Goal: Task Accomplishment & Management: Complete application form

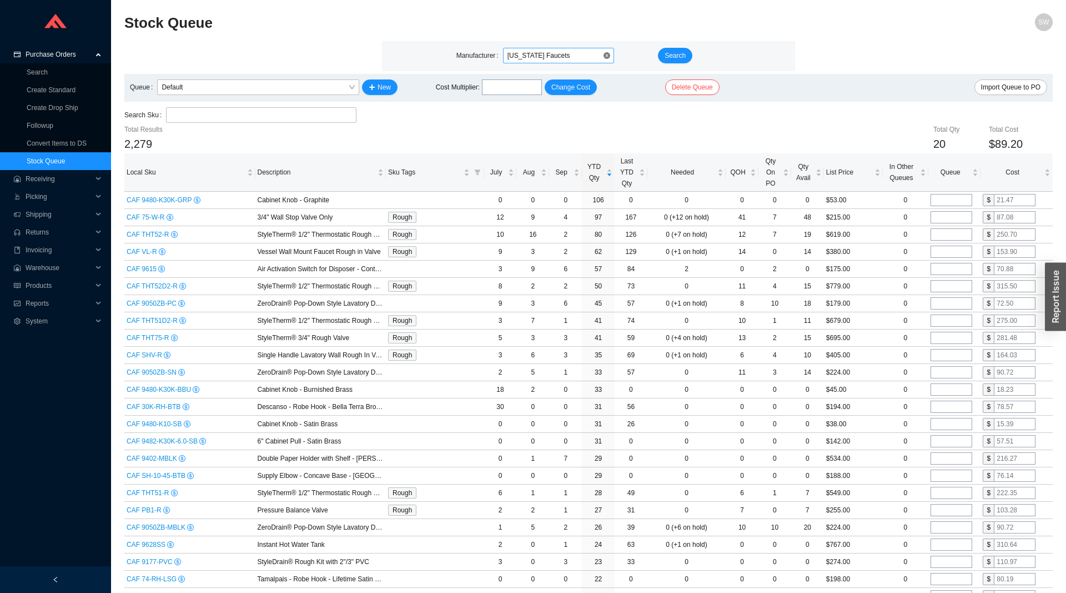
click at [532, 56] on span "California Faucets" at bounding box center [559, 55] width 102 height 14
type input "perlatoc"
click at [683, 49] on button "Search" at bounding box center [675, 56] width 34 height 16
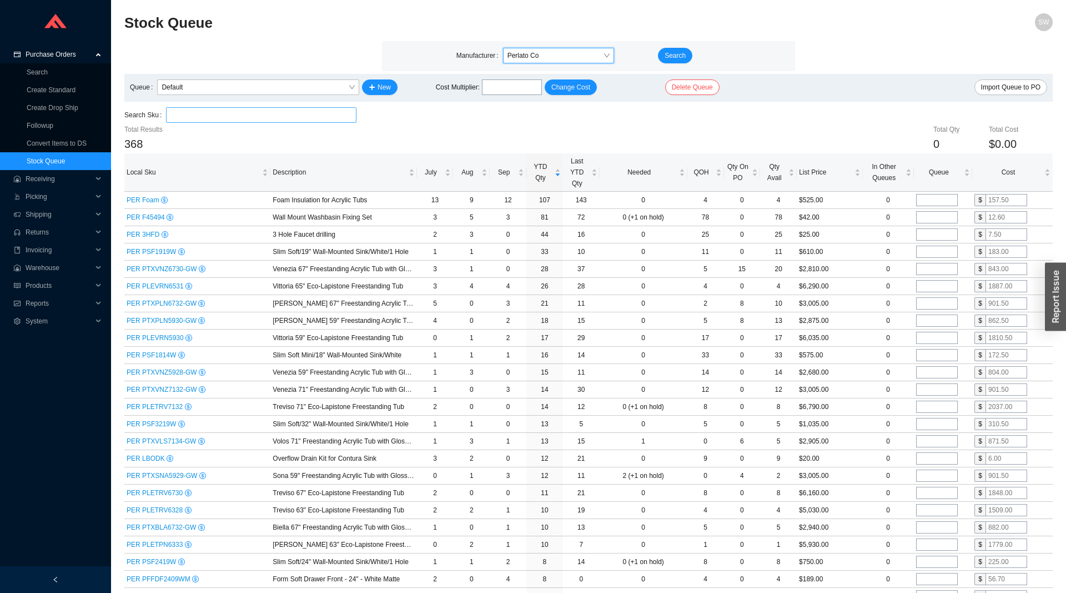
click at [247, 108] on input "search" at bounding box center [262, 115] width 182 height 14
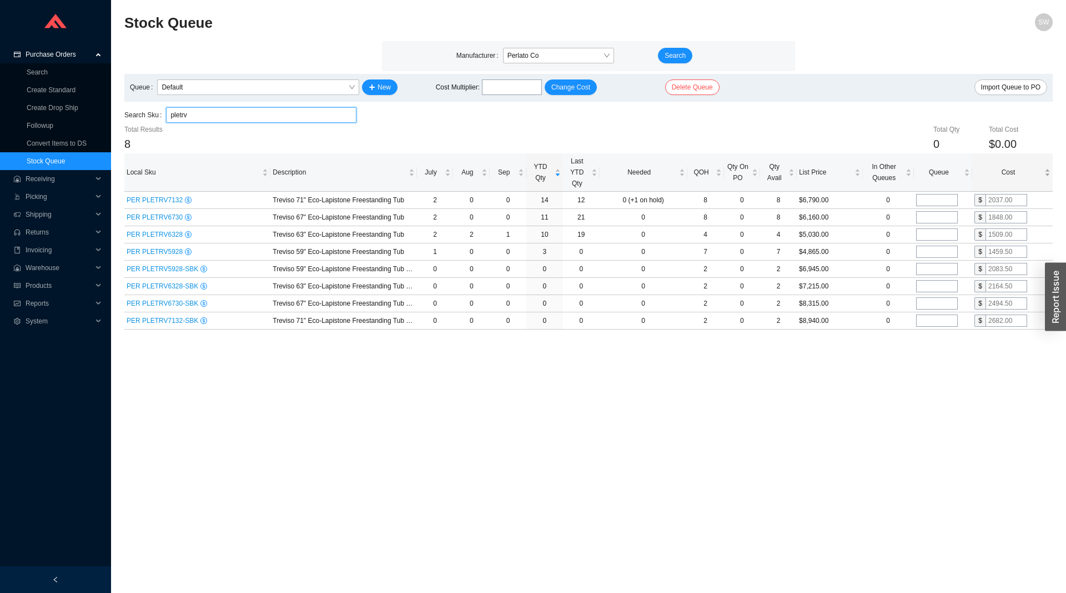
type input "pletrv"
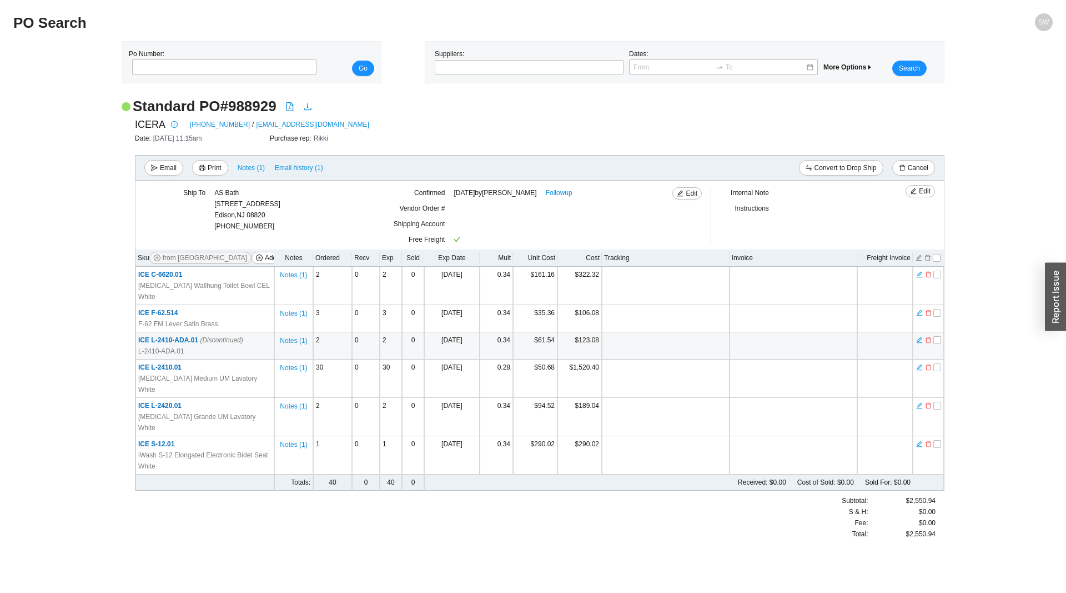
click at [182, 336] on span "ICE L-2410-ADA.01 (Discontinued)" at bounding box center [190, 340] width 105 height 8
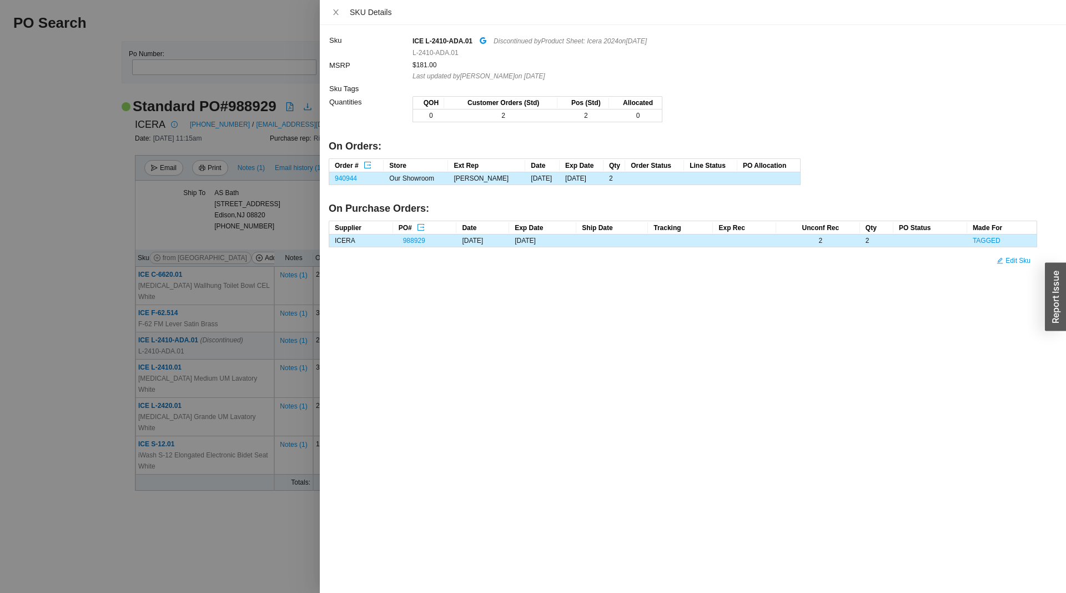
click at [162, 494] on div at bounding box center [533, 296] width 1066 height 593
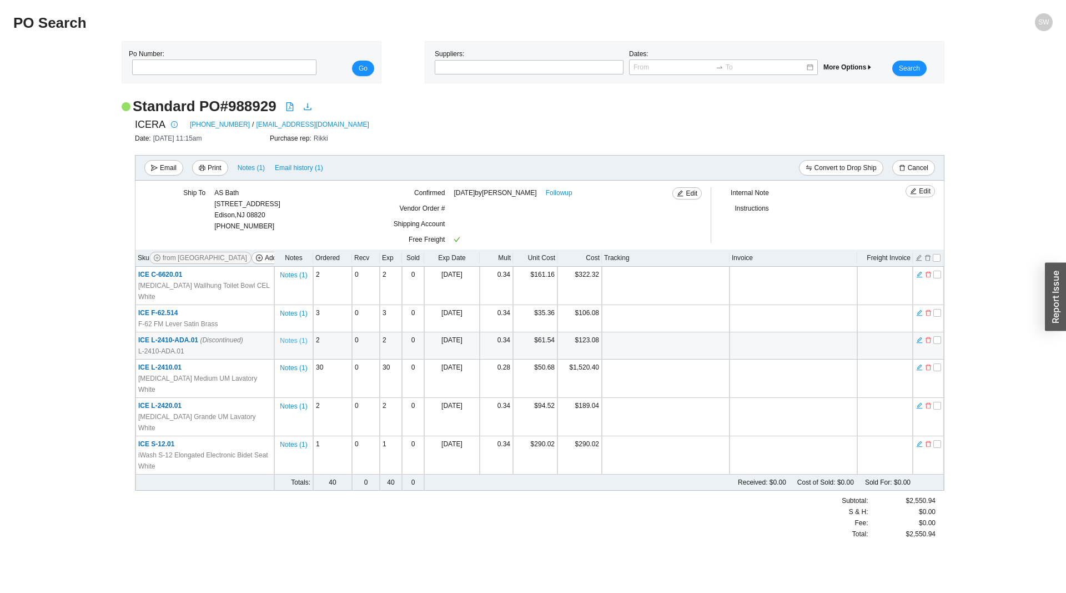
click at [296, 335] on span "Notes ( 1 )" at bounding box center [293, 340] width 27 height 11
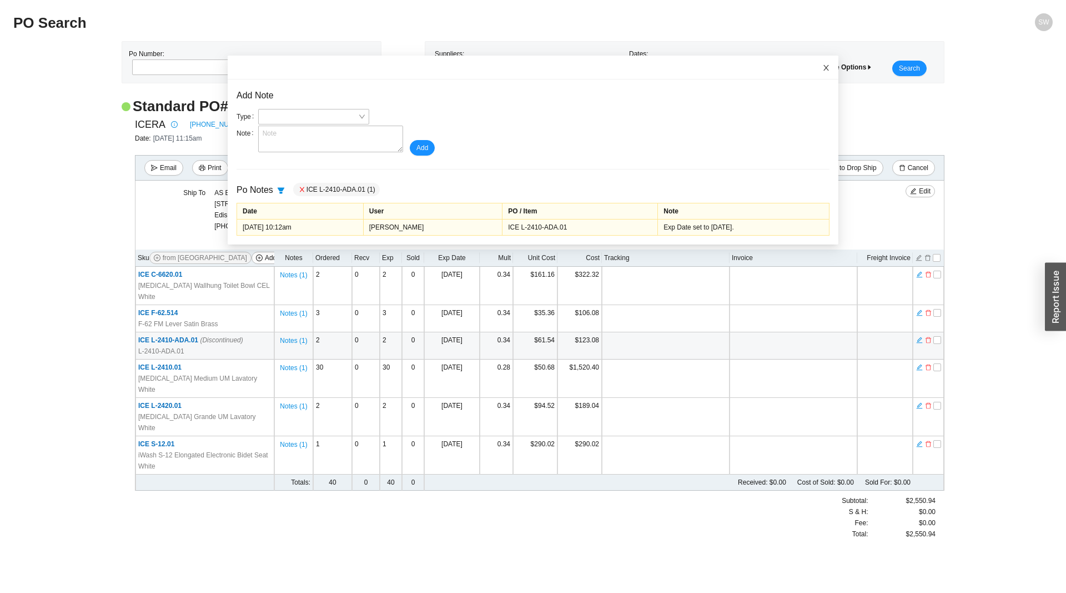
click at [829, 66] on icon "close" at bounding box center [827, 68] width 8 height 8
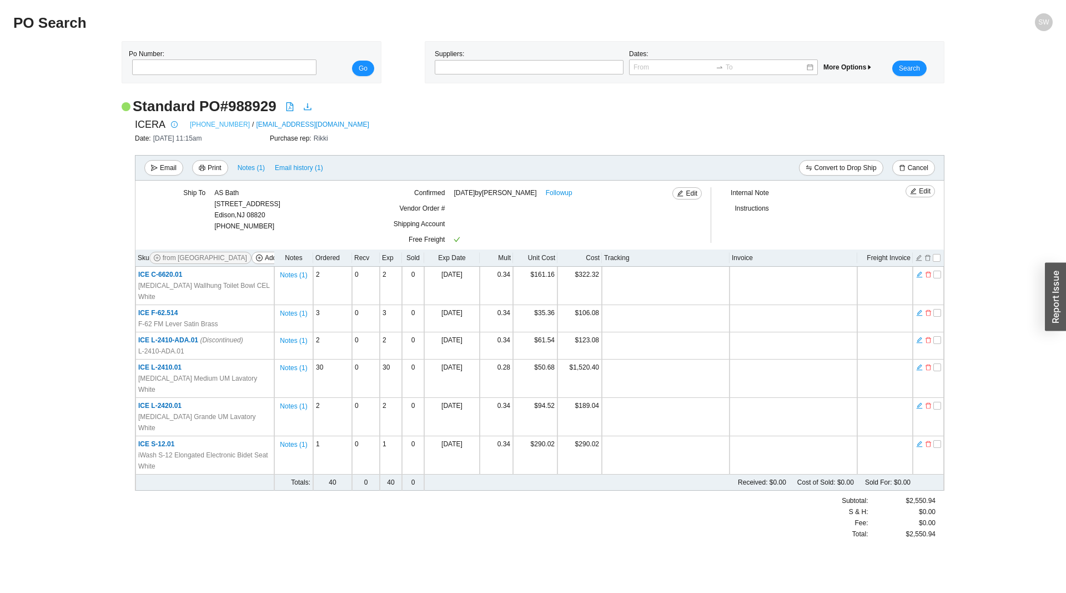
click at [200, 119] on link "855-444-2372" at bounding box center [220, 124] width 60 height 11
click at [208, 122] on link "855-444-2372" at bounding box center [220, 124] width 60 height 11
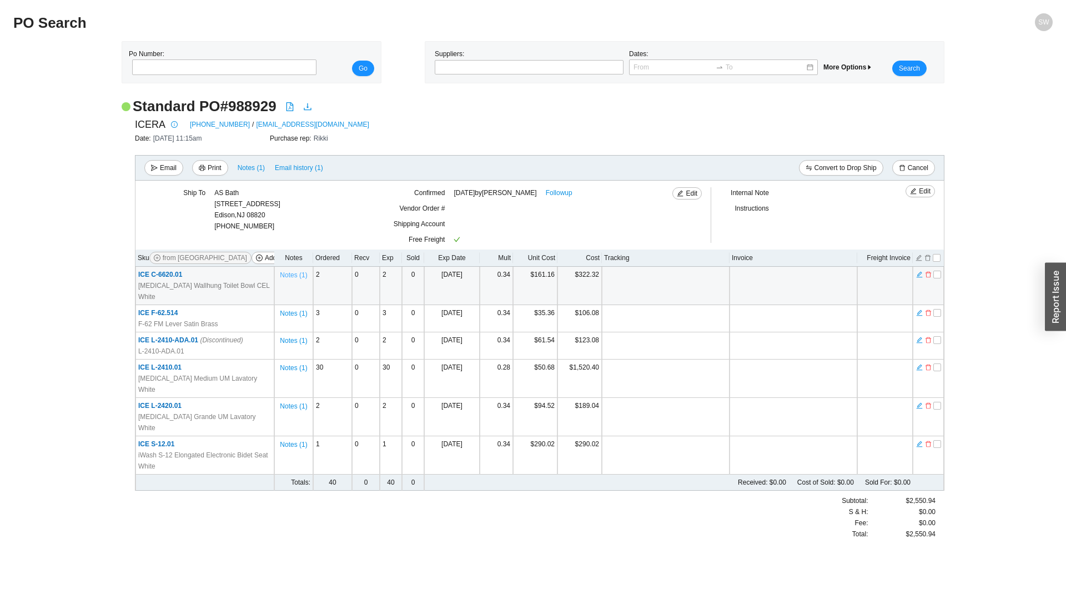
click at [288, 275] on span "Notes ( 1 )" at bounding box center [293, 274] width 27 height 11
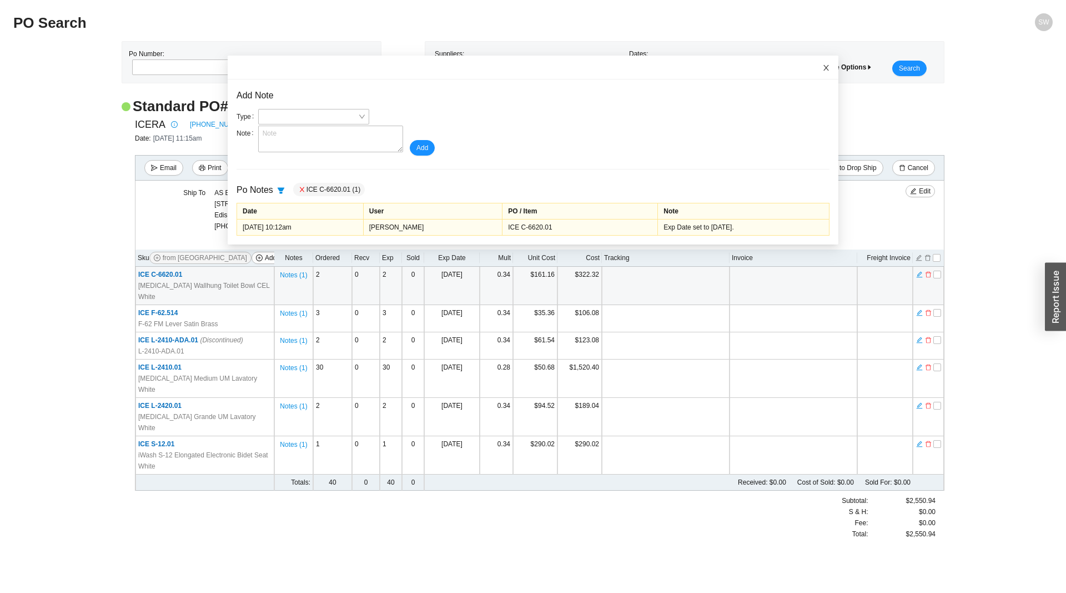
click at [825, 68] on icon "close" at bounding box center [827, 68] width 8 height 8
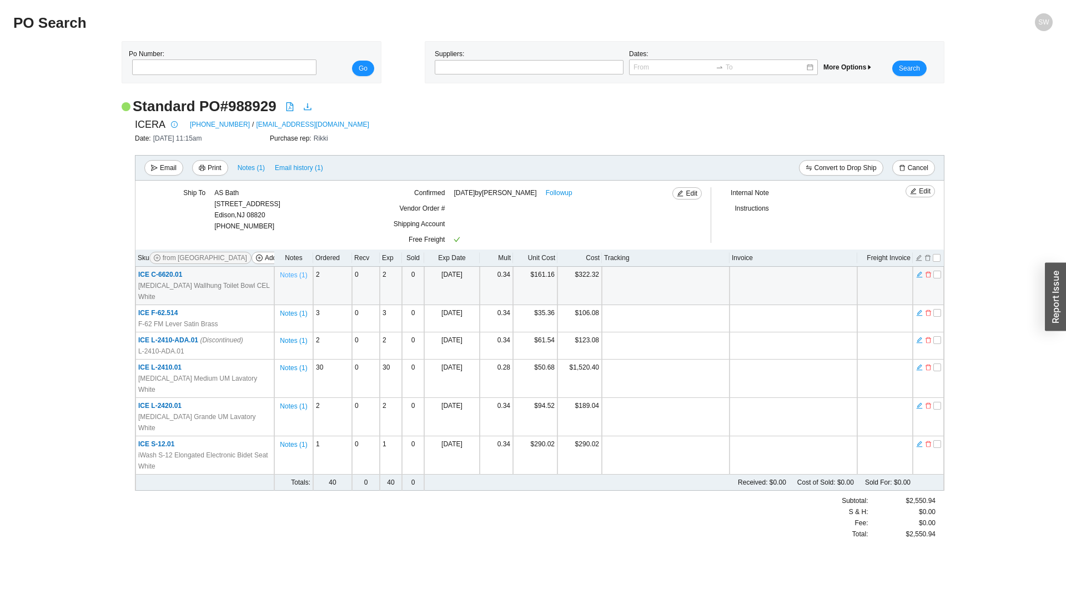
click at [292, 273] on span "Notes ( 1 )" at bounding box center [293, 274] width 27 height 11
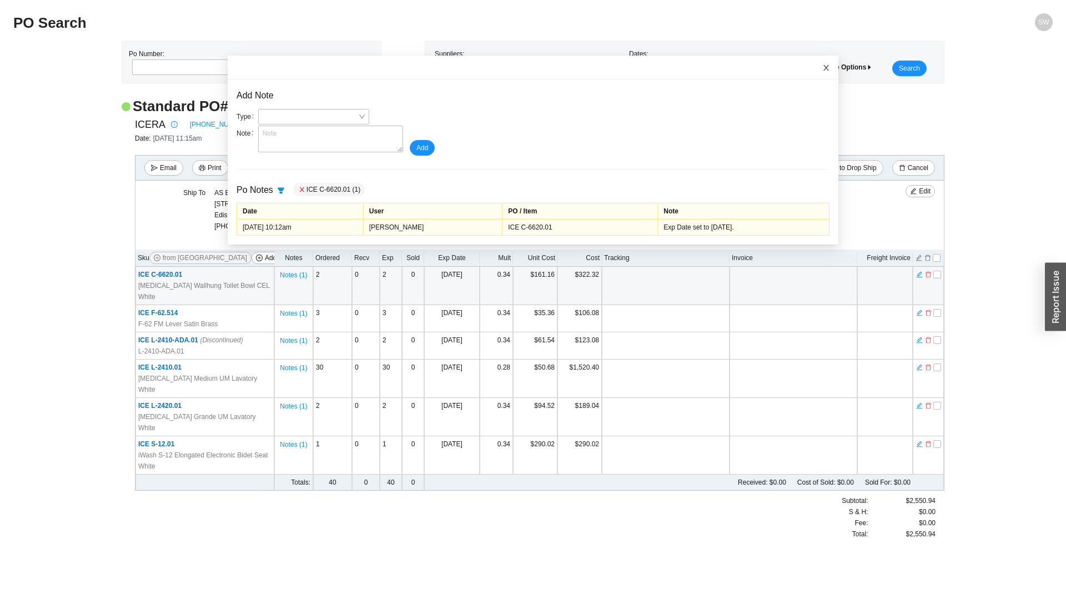
click at [826, 68] on icon "close" at bounding box center [827, 68] width 6 height 6
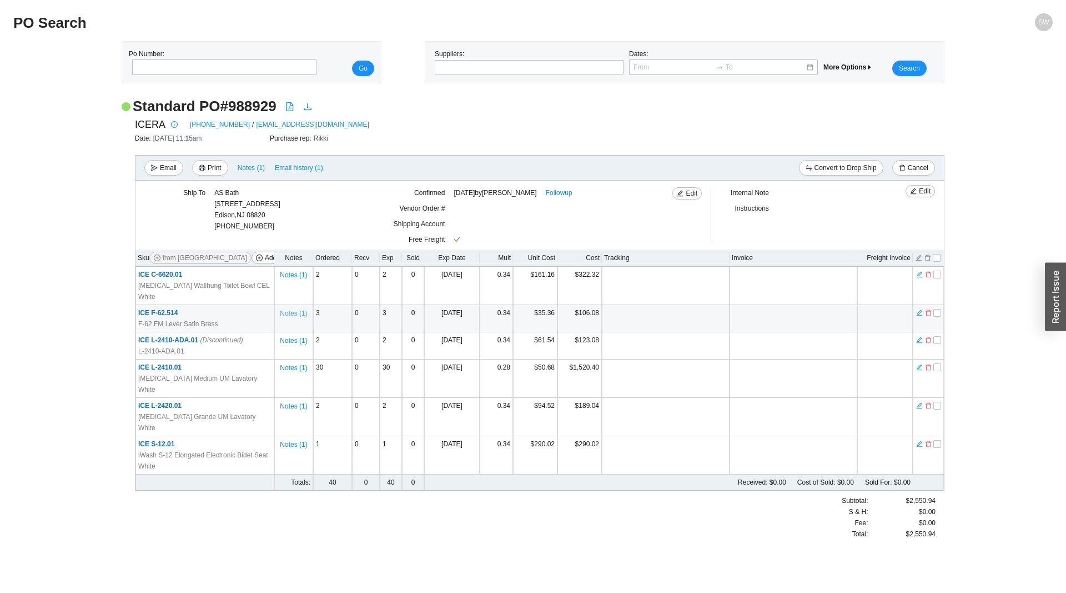
click at [294, 308] on span "Notes ( 1 )" at bounding box center [293, 313] width 27 height 11
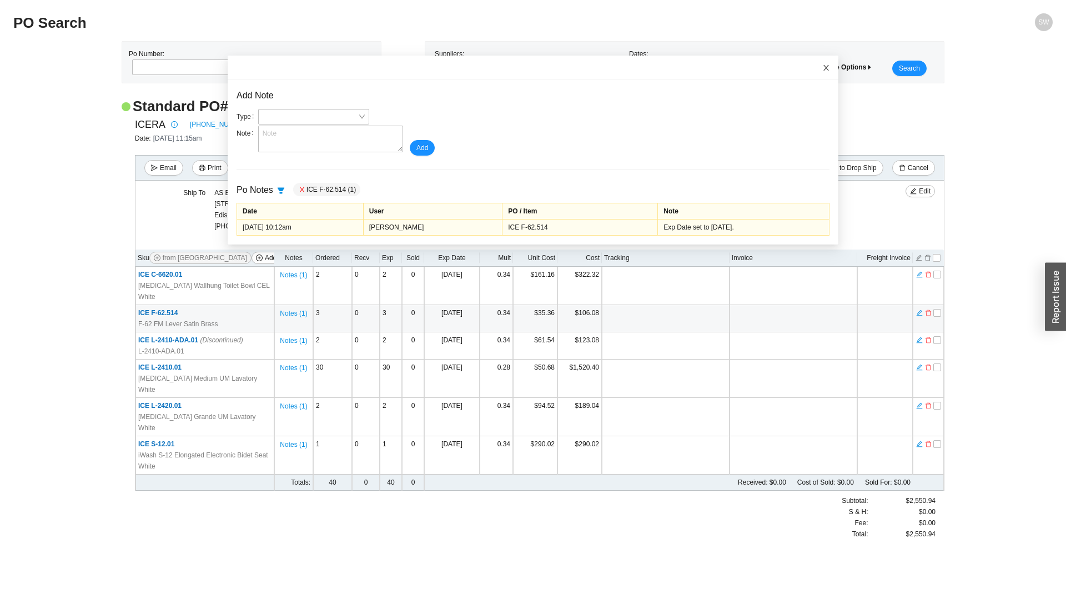
click at [818, 68] on span "Close" at bounding box center [826, 68] width 24 height 24
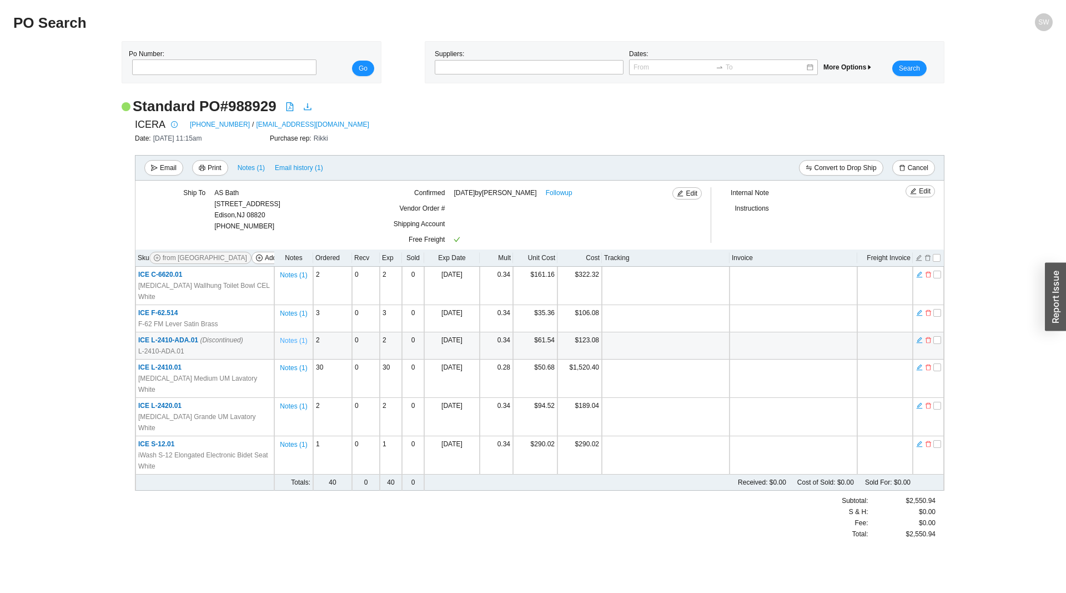
click at [285, 335] on span "Notes ( 1 )" at bounding box center [293, 340] width 27 height 11
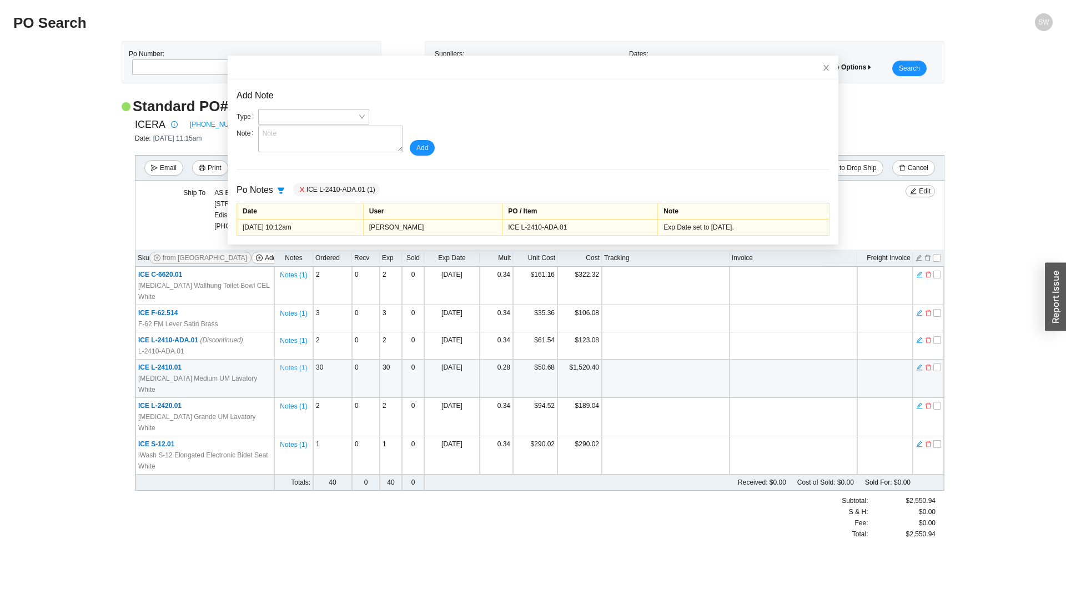
click at [295, 362] on span "Notes ( 1 )" at bounding box center [293, 367] width 27 height 11
click at [824, 69] on icon "close" at bounding box center [827, 68] width 8 height 8
click at [826, 68] on icon "close" at bounding box center [827, 68] width 8 height 8
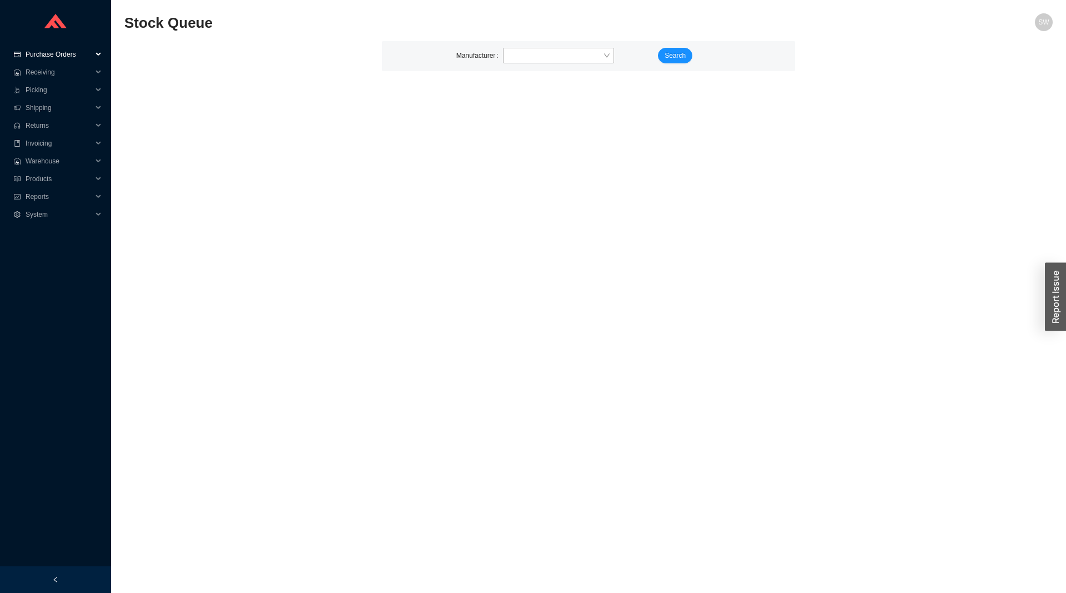
click at [45, 53] on span "Purchase Orders" at bounding box center [59, 55] width 67 height 18
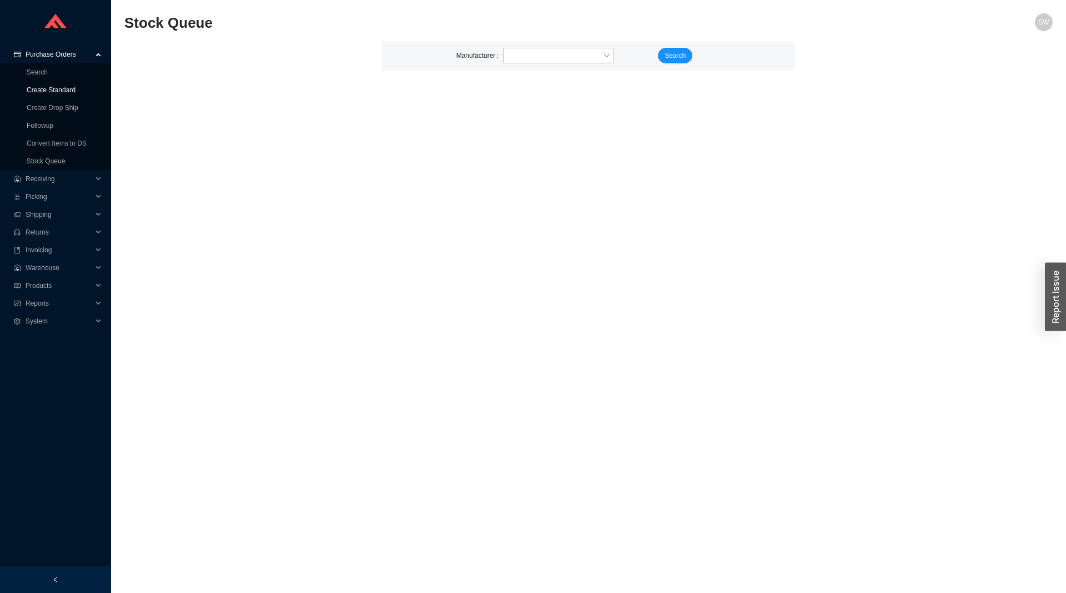
drag, startPoint x: 59, startPoint y: 92, endPoint x: 82, endPoint y: 90, distance: 22.8
click at [60, 92] on link "Create Standard" at bounding box center [51, 90] width 49 height 8
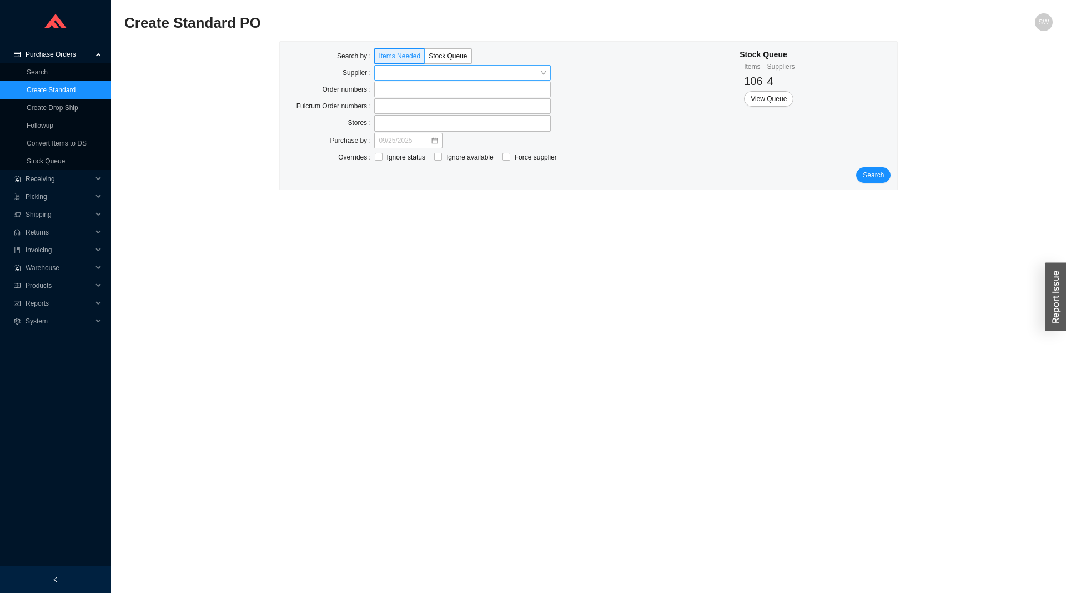
click at [413, 78] on input "search" at bounding box center [459, 73] width 161 height 14
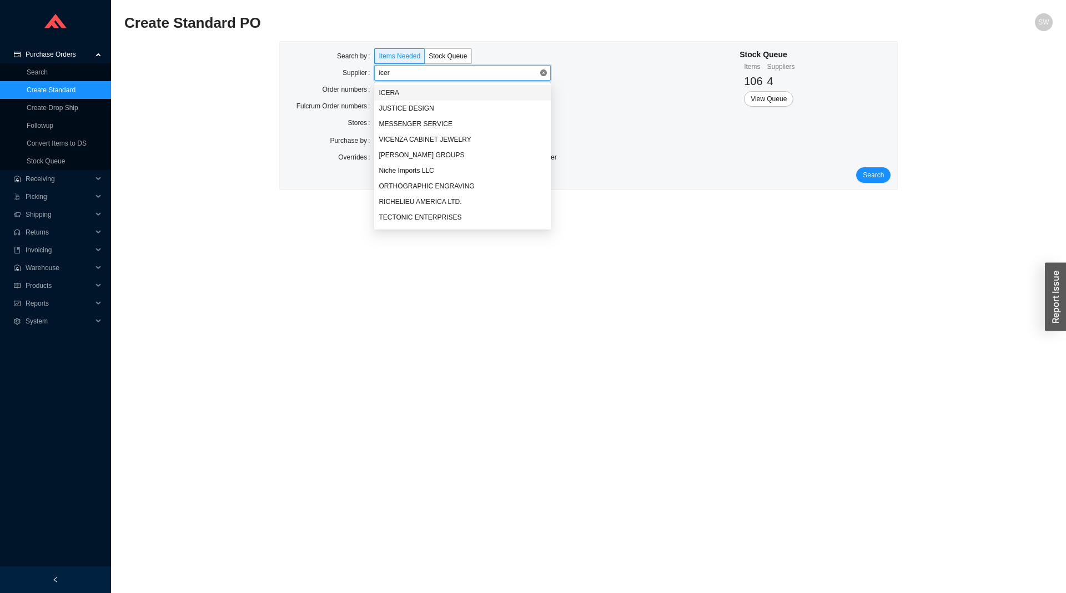
type input "icera"
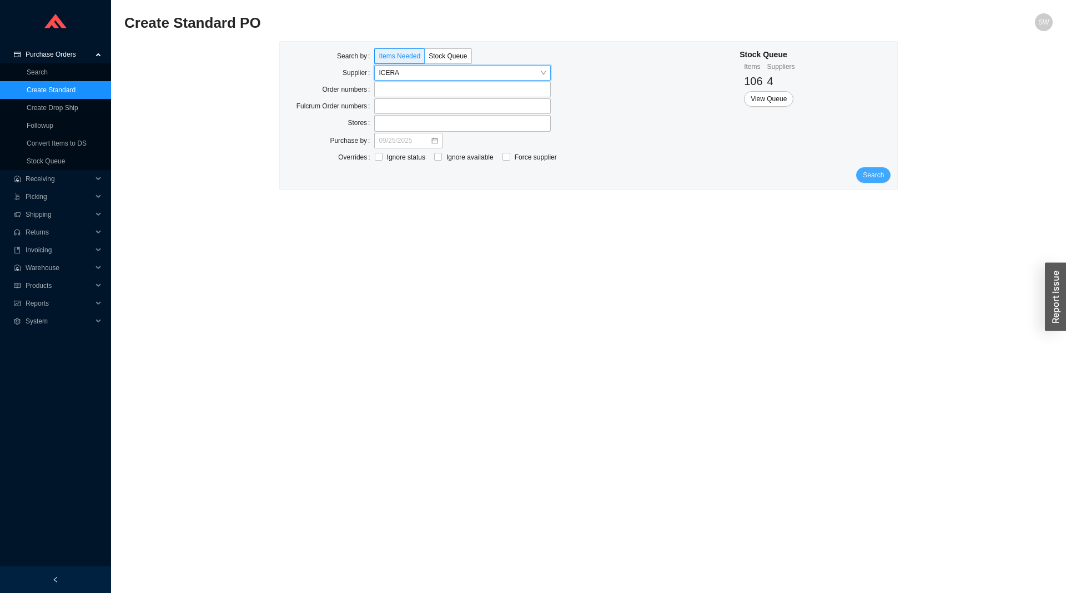
click at [879, 176] on span "Search" at bounding box center [873, 174] width 21 height 11
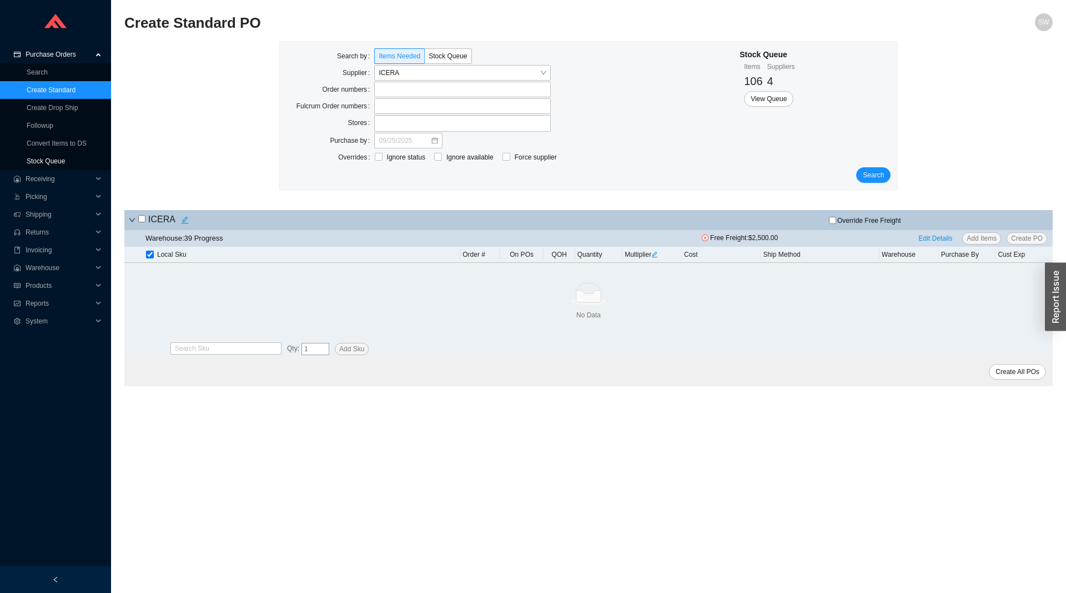
click at [47, 159] on link "Stock Queue" at bounding box center [46, 161] width 38 height 8
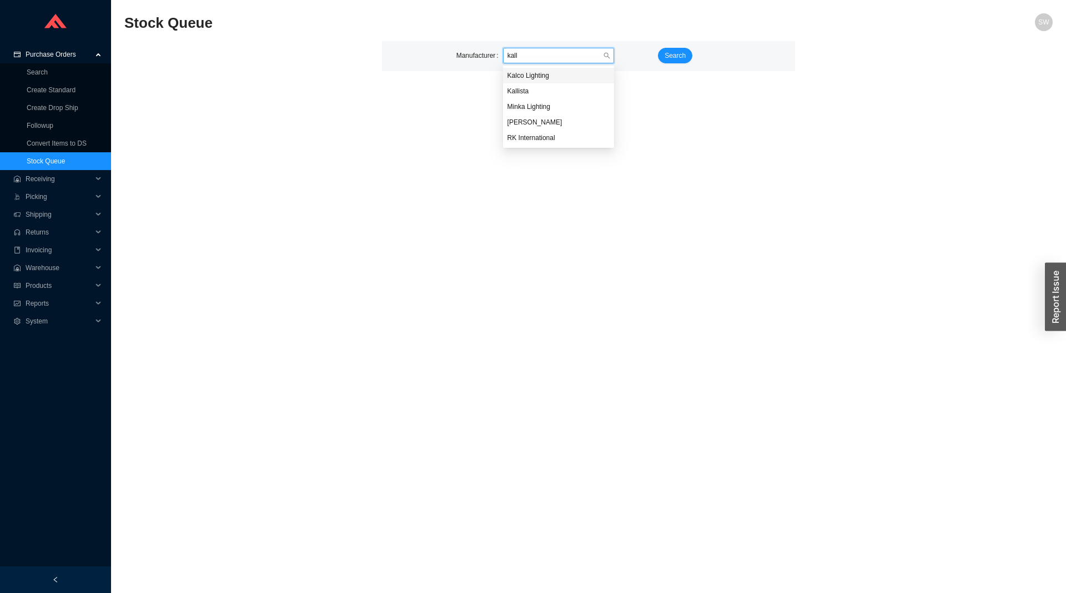
type input "kalli"
click at [690, 57] on button "Search" at bounding box center [675, 56] width 34 height 16
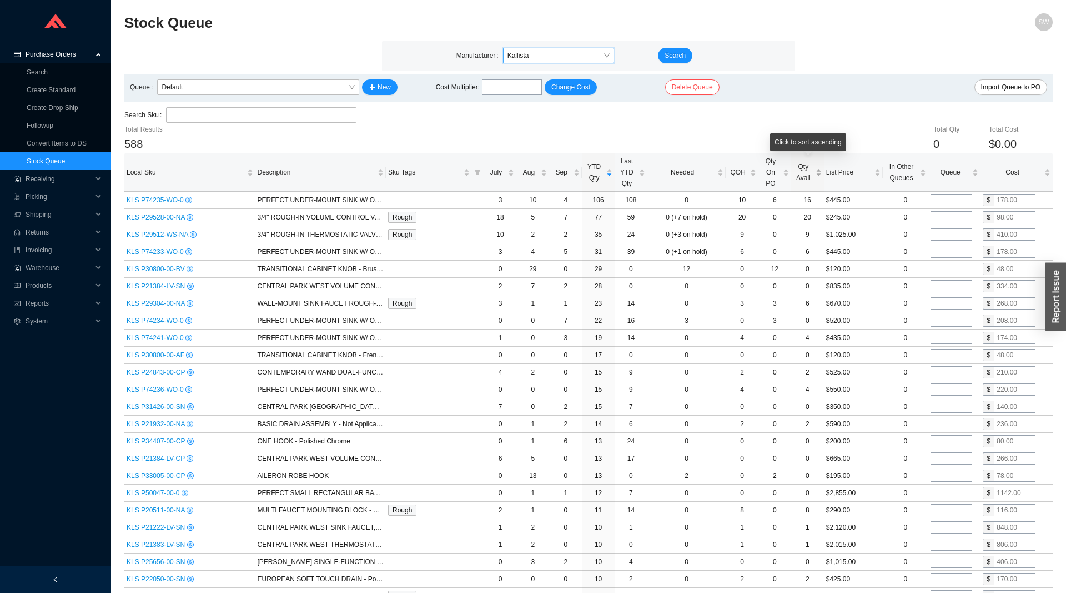
click at [799, 175] on span "Qty Avail" at bounding box center [804, 172] width 20 height 22
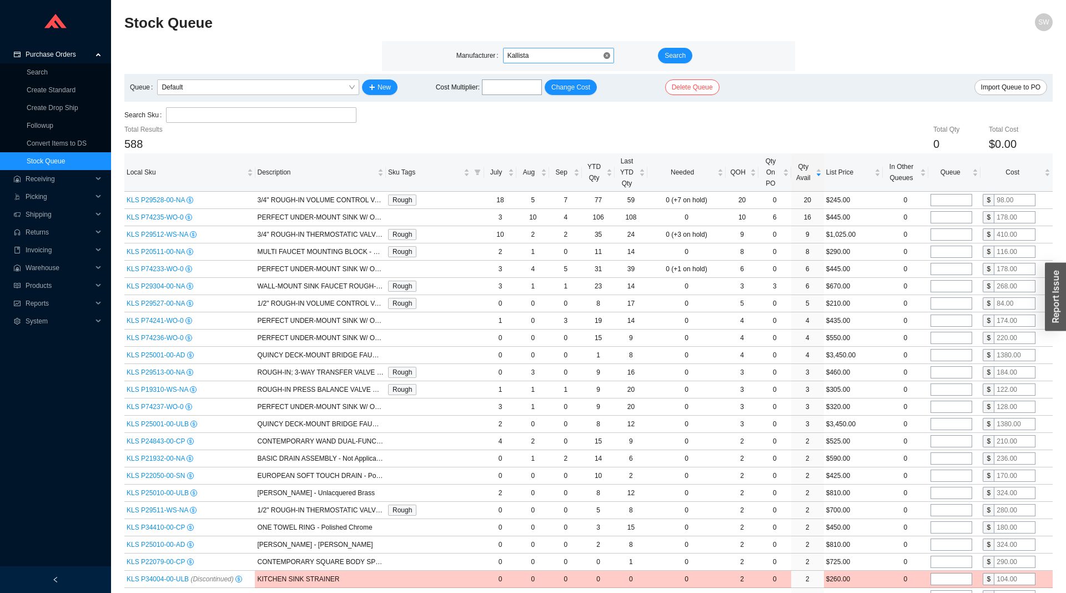
click at [530, 57] on span "Kallista" at bounding box center [559, 55] width 102 height 14
type input "calif"
click at [663, 57] on button "Search" at bounding box center [675, 56] width 34 height 16
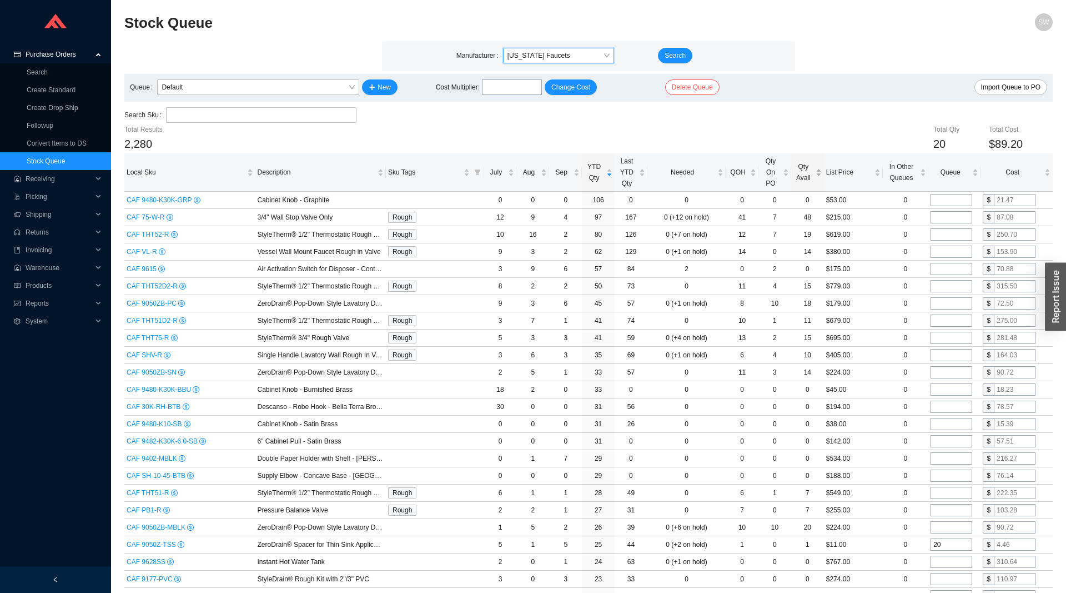
click at [801, 171] on span "Qty Avail" at bounding box center [804, 172] width 20 height 22
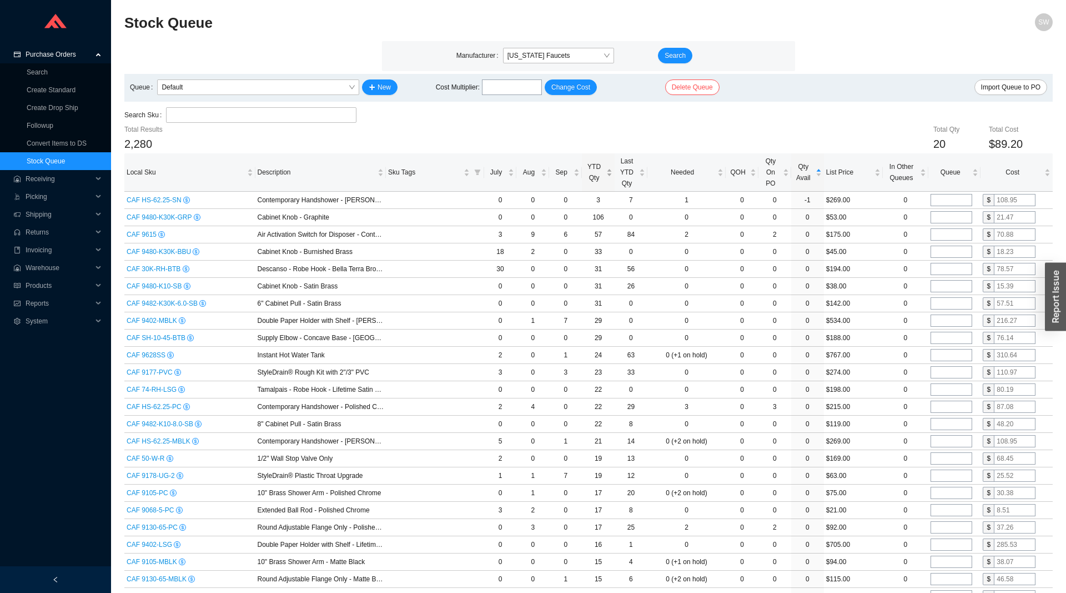
click at [597, 173] on span "YTD Qty" at bounding box center [594, 172] width 20 height 22
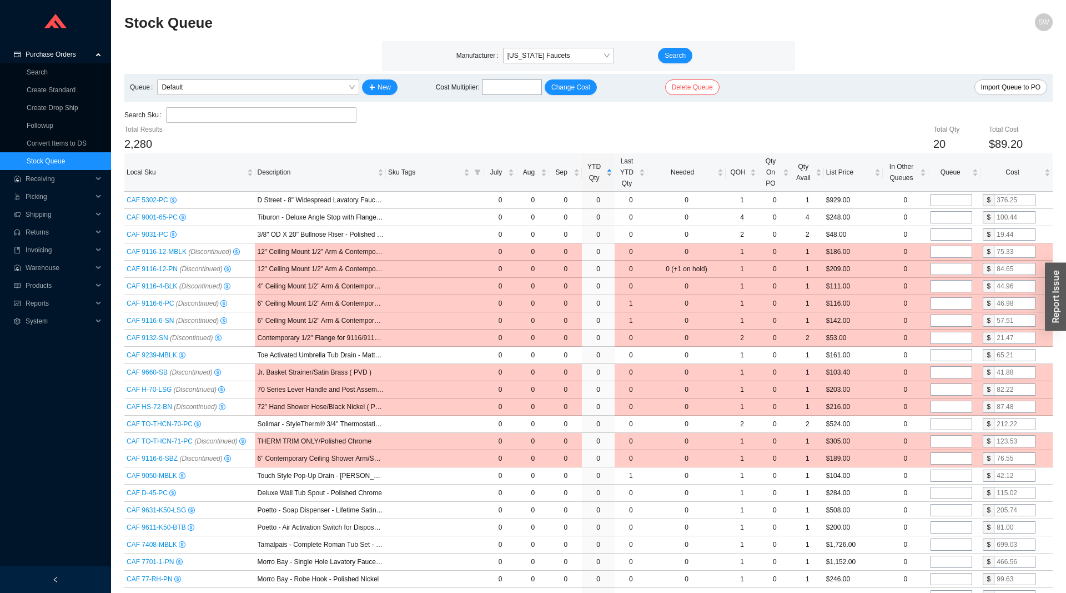
click at [597, 173] on span "YTD Qty" at bounding box center [594, 172] width 20 height 22
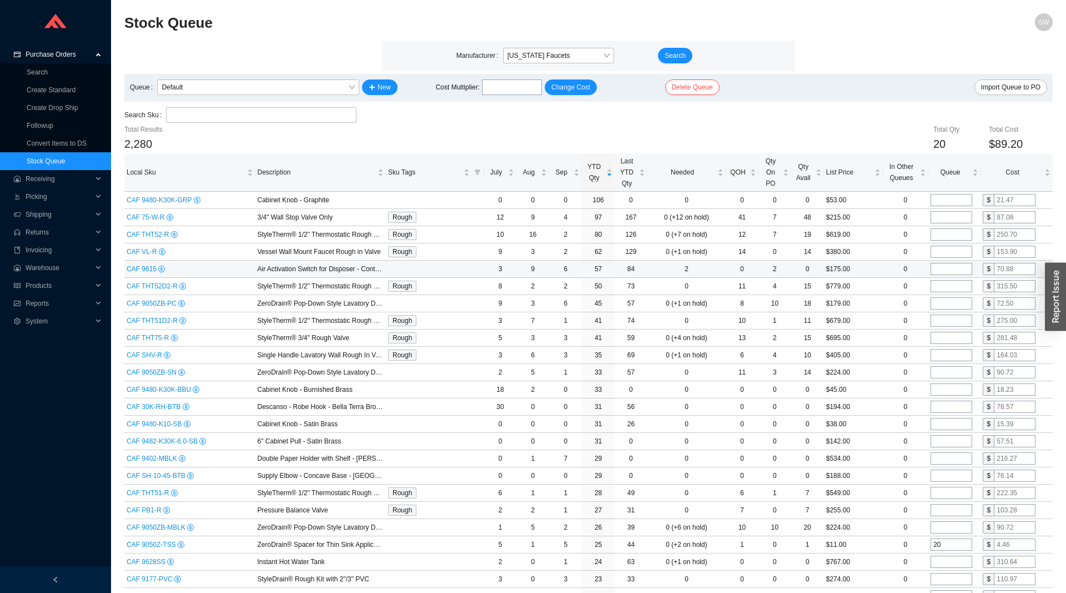
click at [147, 268] on span "CAF 9615" at bounding box center [143, 269] width 32 height 8
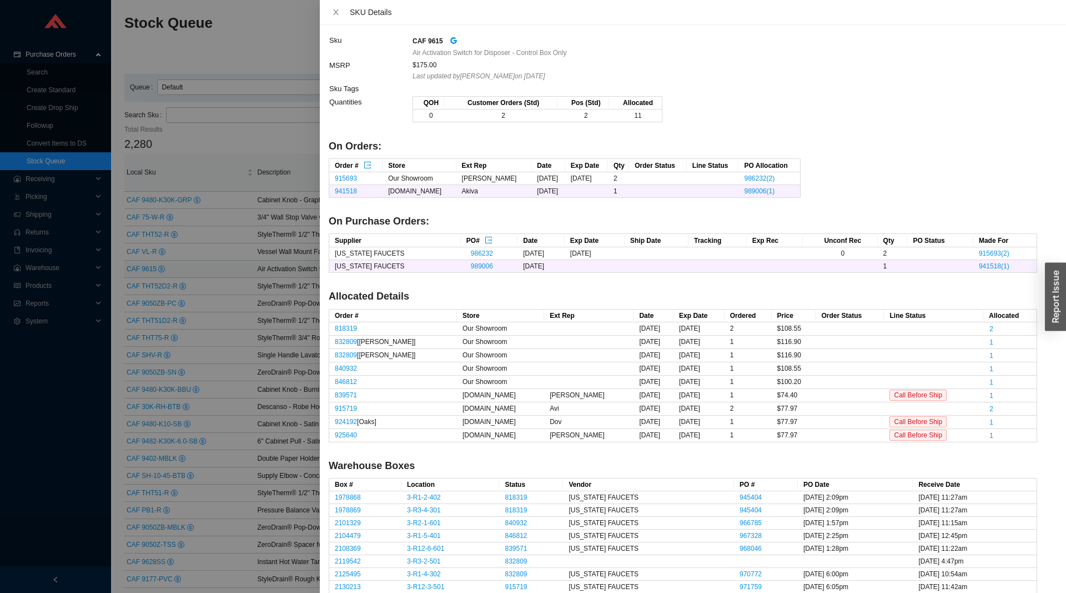
click at [456, 41] on div "CAF 9615" at bounding box center [725, 40] width 624 height 13
click at [450, 41] on icon "google" at bounding box center [453, 40] width 7 height 7
click at [310, 283] on div at bounding box center [533, 296] width 1066 height 593
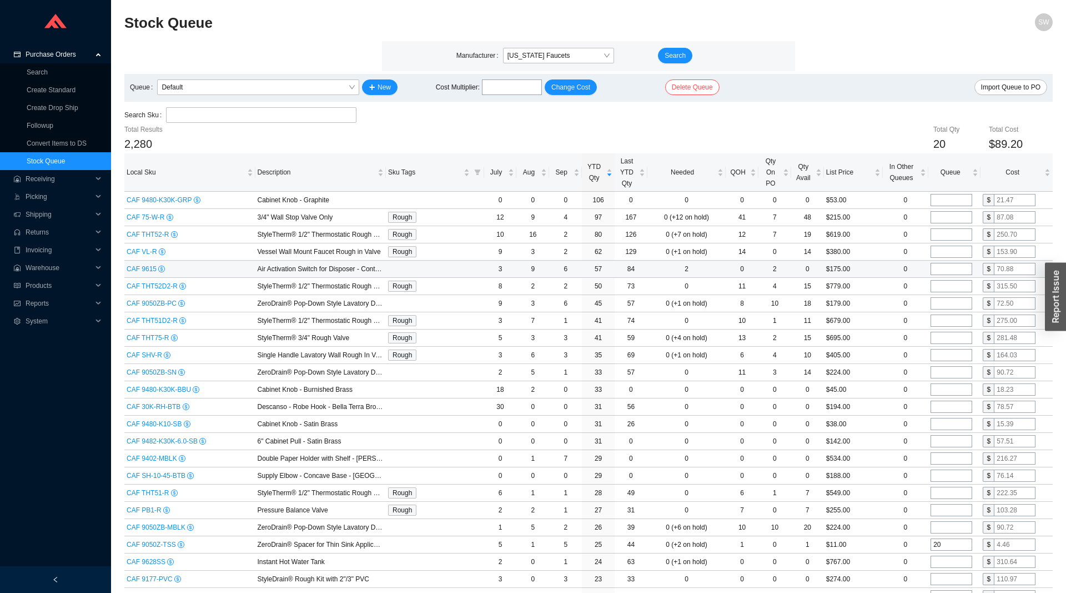
click at [949, 274] on input "tel" at bounding box center [952, 269] width 42 height 12
type input "6"
click at [938, 391] on input "tel" at bounding box center [952, 389] width 42 height 12
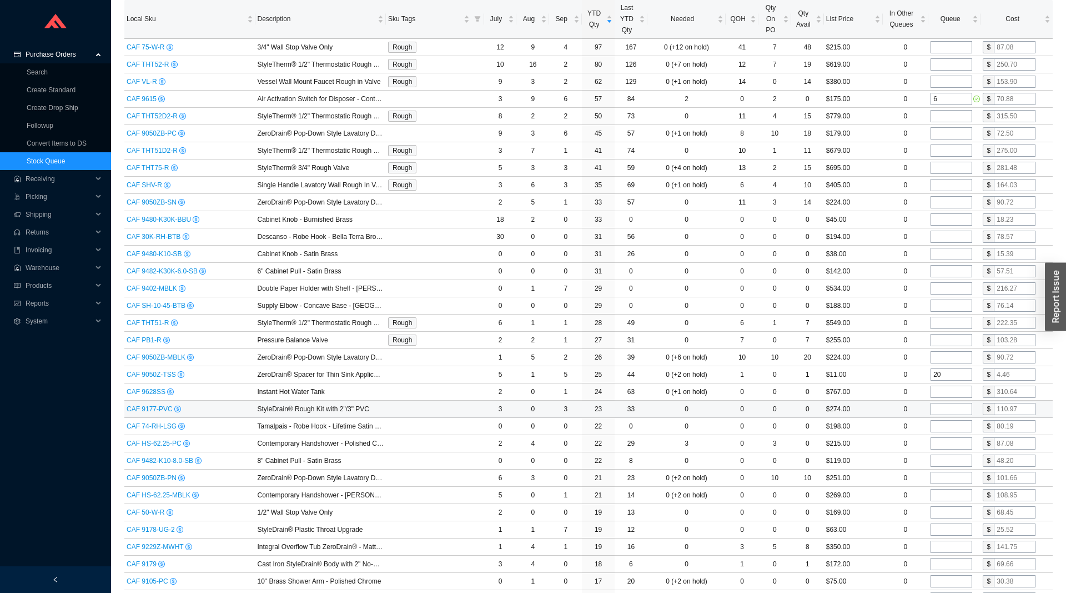
scroll to position [227, 0]
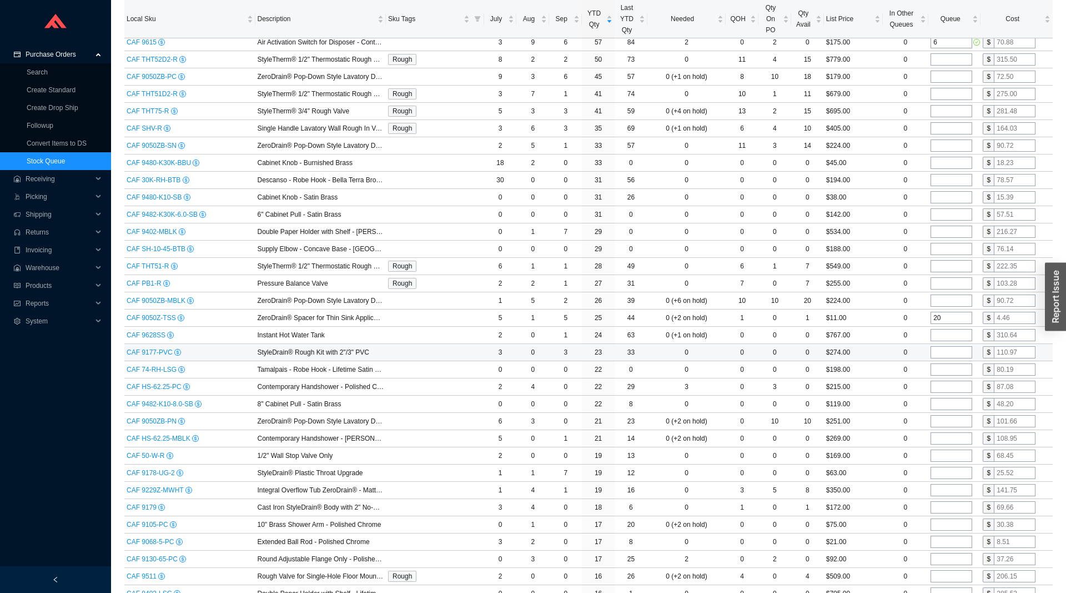
click at [940, 350] on input "tel" at bounding box center [952, 352] width 42 height 12
type input "2"
click at [939, 459] on input "tel" at bounding box center [952, 455] width 42 height 12
type input "2"
click at [944, 438] on input "tel" at bounding box center [952, 438] width 42 height 12
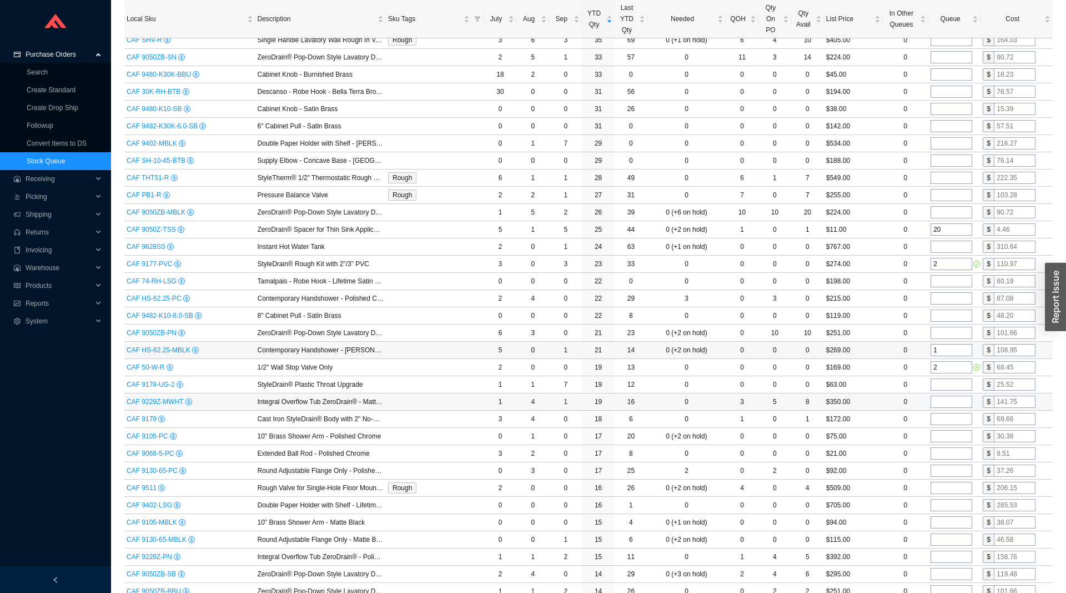
scroll to position [340, 0]
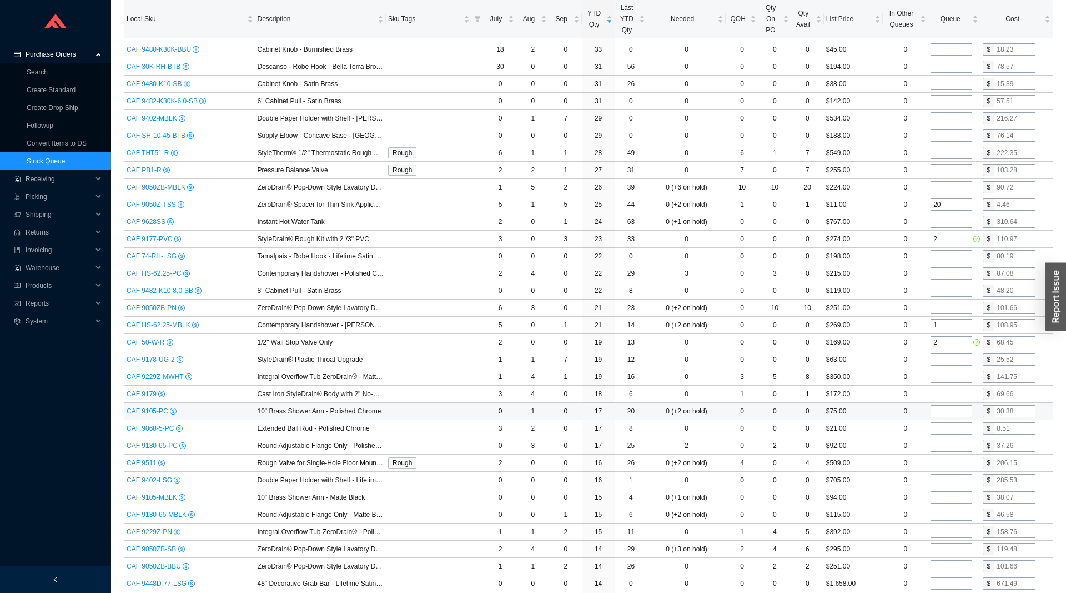
type input "1"
click at [943, 409] on input "tel" at bounding box center [952, 411] width 42 height 12
type input "1"
click at [951, 428] on input "tel" at bounding box center [952, 428] width 42 height 12
type input "1"
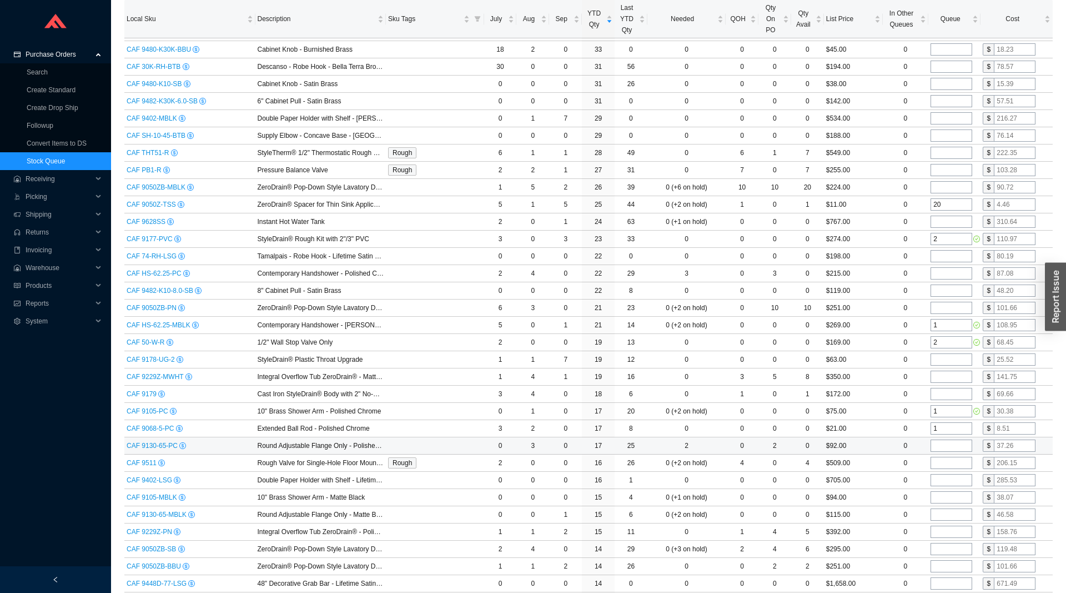
click at [951, 444] on input "tel" at bounding box center [952, 445] width 42 height 12
type input "2"
click at [954, 468] on input "tel" at bounding box center [952, 463] width 42 height 12
click at [953, 484] on input "tel" at bounding box center [952, 480] width 42 height 12
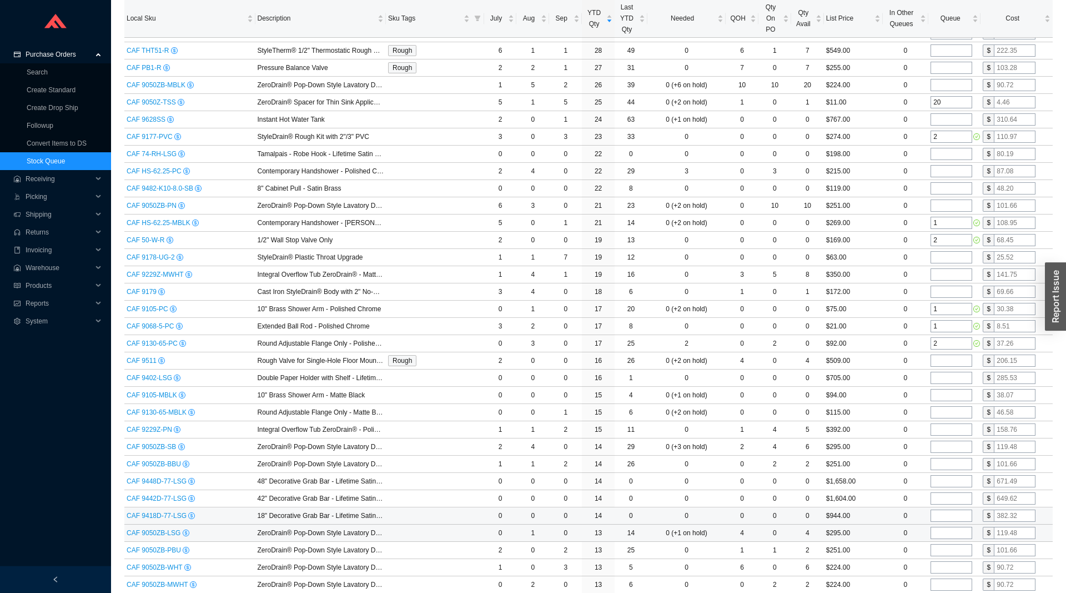
scroll to position [453, 0]
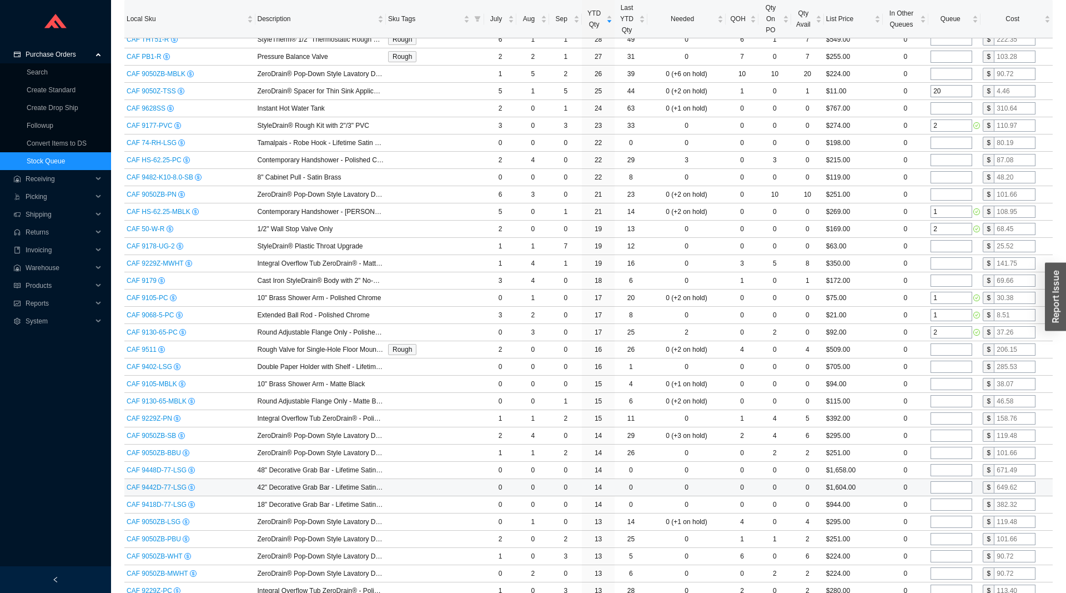
click at [949, 488] on input "tel" at bounding box center [952, 487] width 42 height 12
click at [946, 510] on input "tel" at bounding box center [952, 504] width 42 height 12
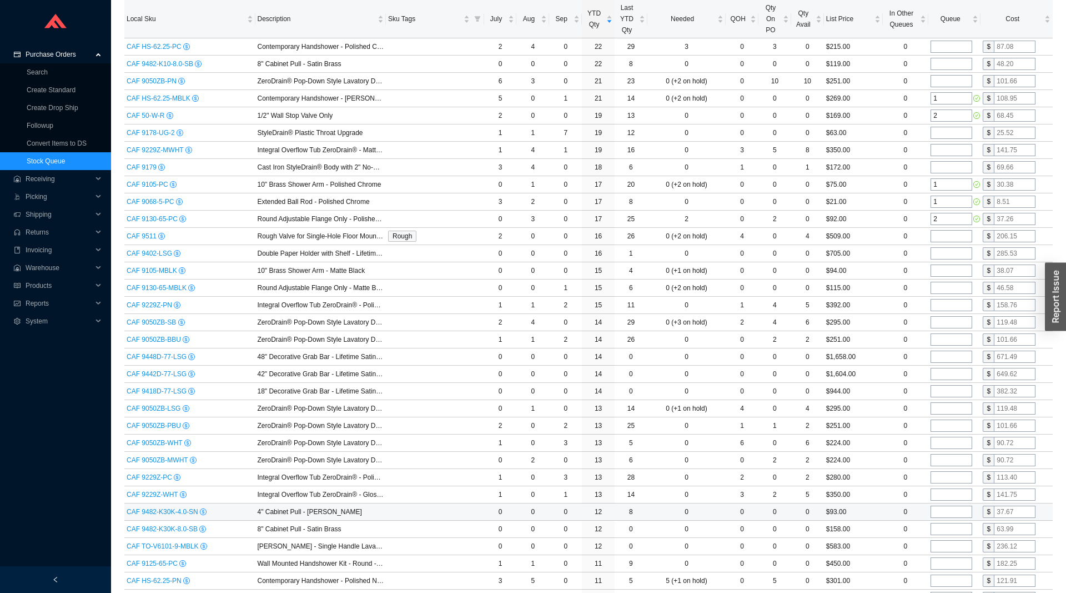
scroll to position [623, 0]
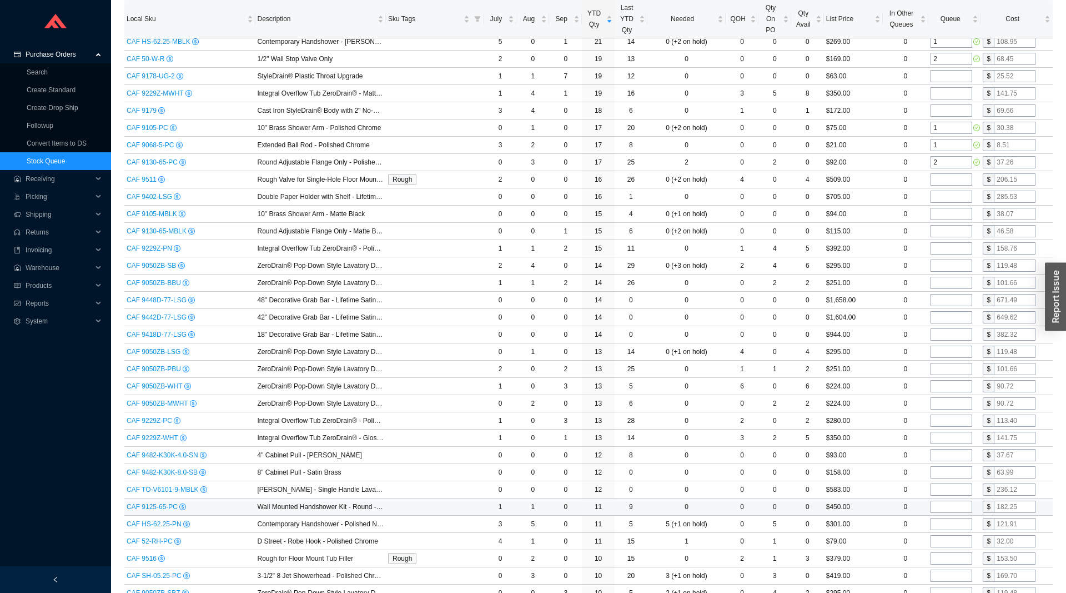
click at [940, 507] on input "tel" at bounding box center [952, 506] width 42 height 12
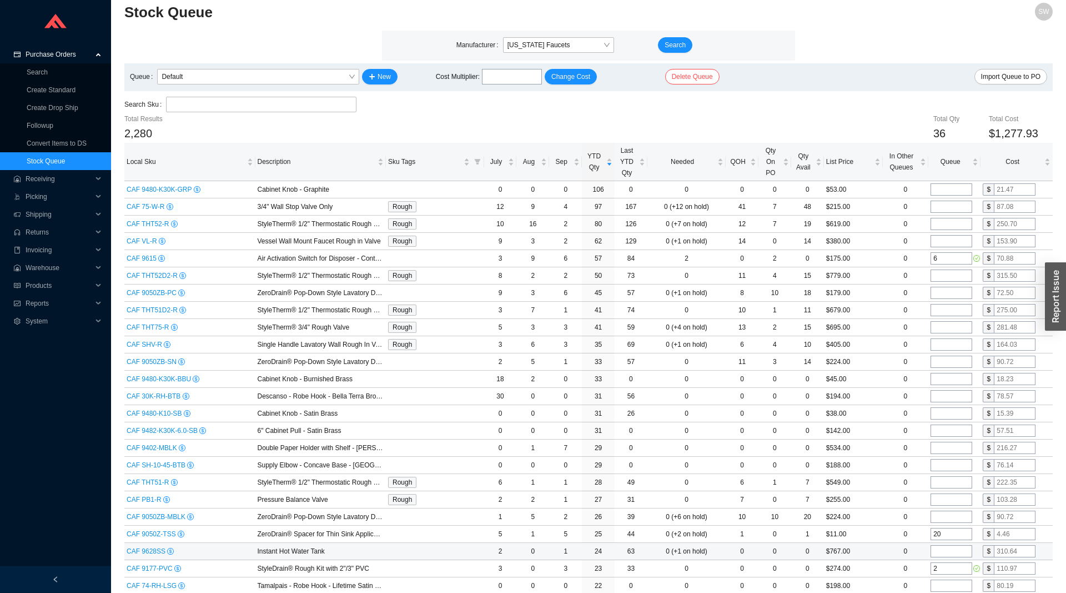
scroll to position [0, 0]
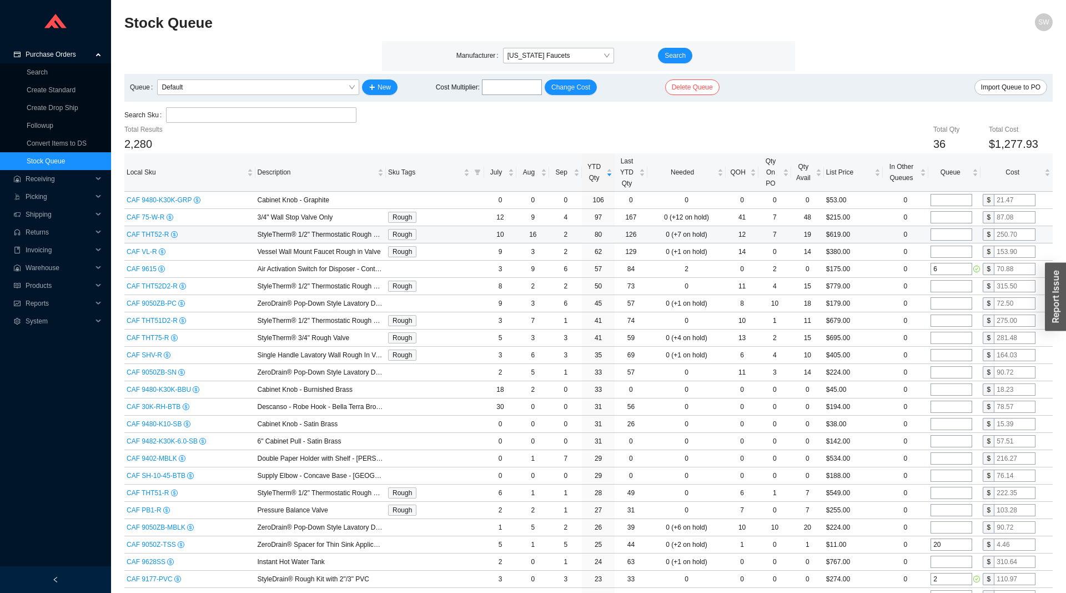
type input "1"
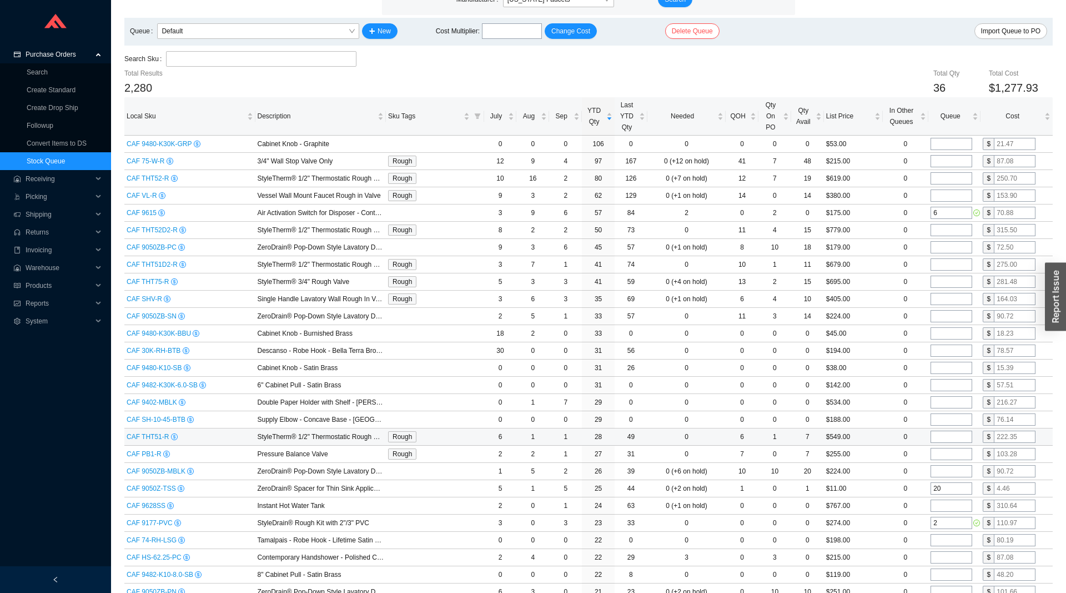
scroll to position [57, 0]
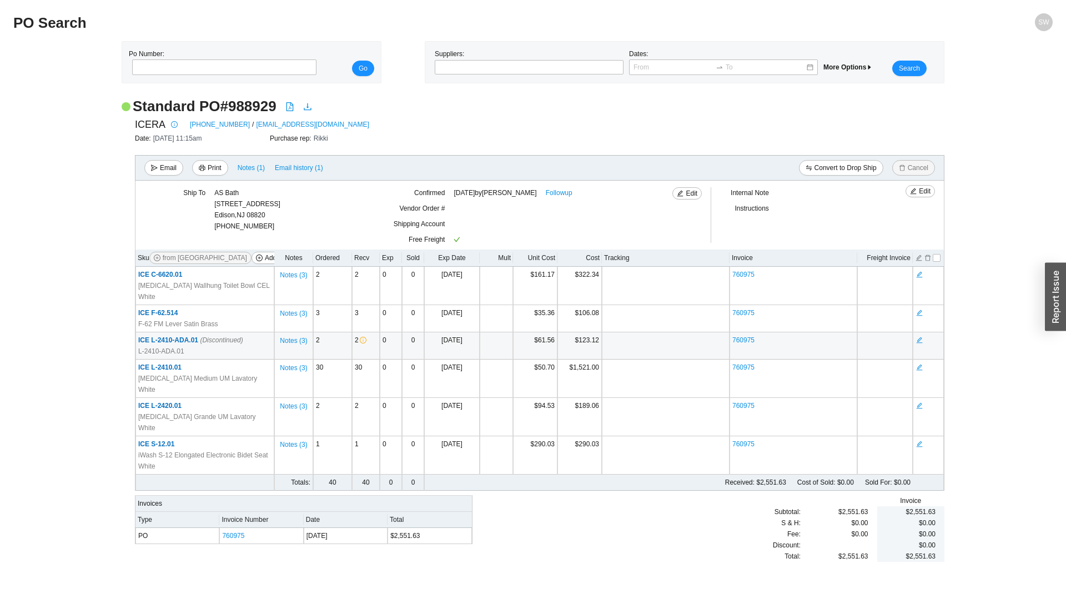
click at [169, 336] on span "ICE L-2410-ADA.01 (Discontinued)" at bounding box center [190, 340] width 105 height 8
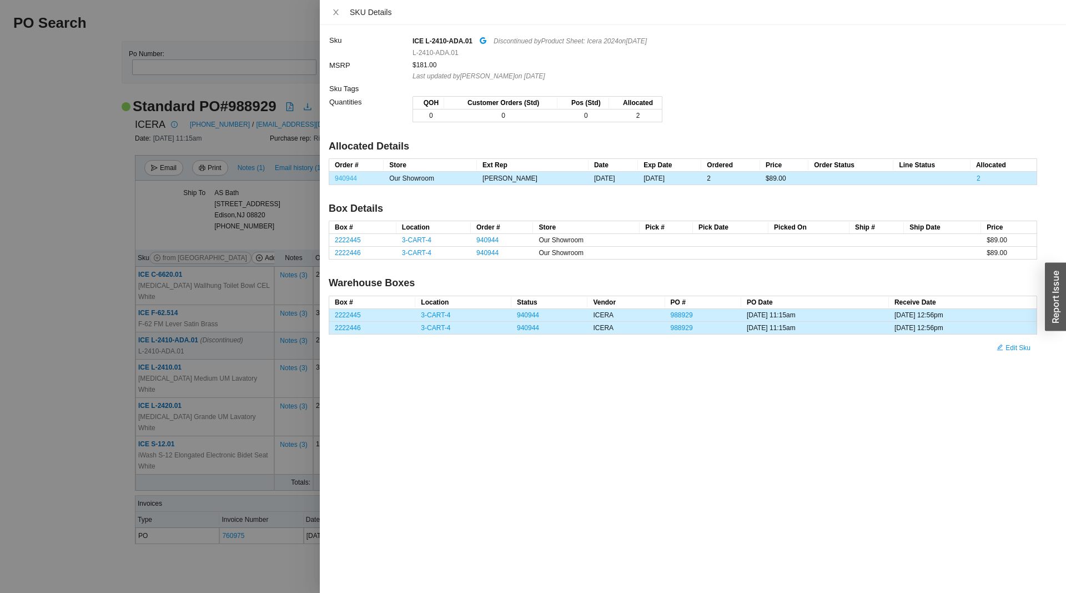
click at [345, 178] on link "940944" at bounding box center [346, 178] width 22 height 8
click at [121, 295] on div at bounding box center [533, 296] width 1066 height 593
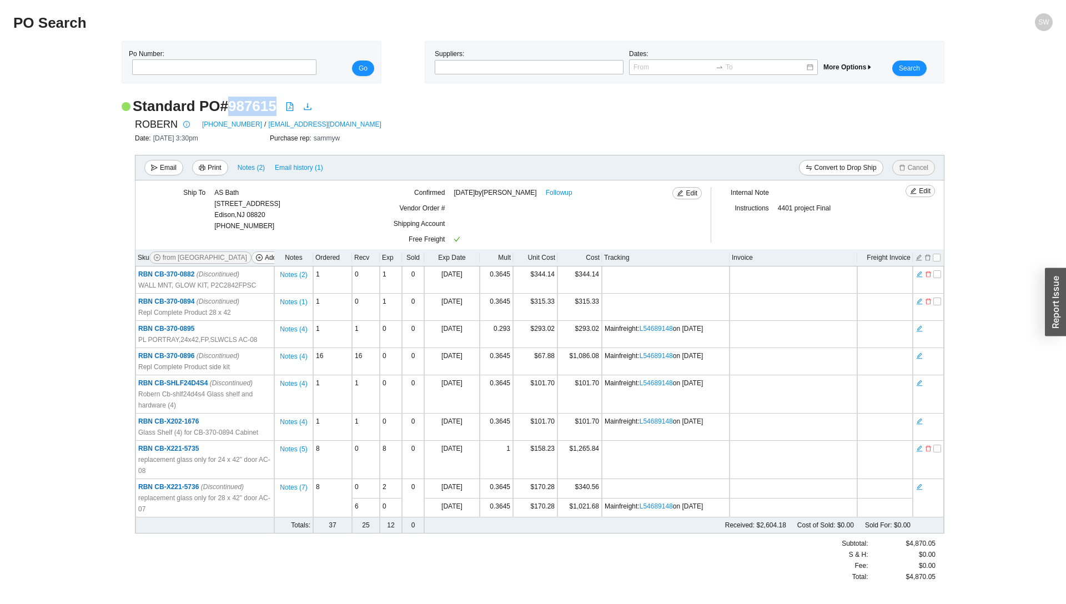
drag, startPoint x: 225, startPoint y: 109, endPoint x: 279, endPoint y: 107, distance: 54.5
click at [279, 107] on div "Standard PO # 987615" at bounding box center [533, 106] width 823 height 19
copy h2 "987615"
